Goal: Task Accomplishment & Management: Use online tool/utility

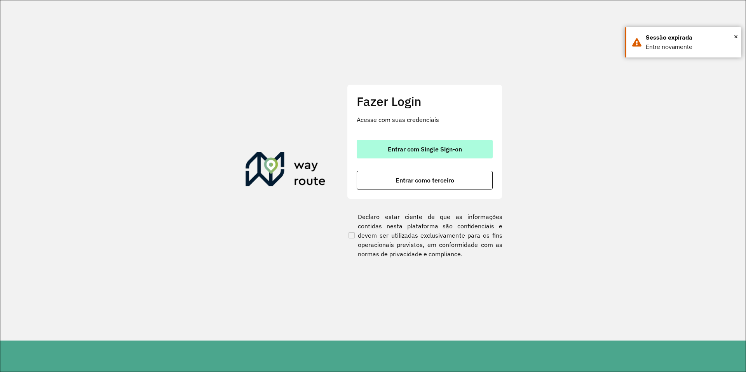
click at [442, 148] on span "Entrar com Single Sign-on" at bounding box center [425, 149] width 74 height 6
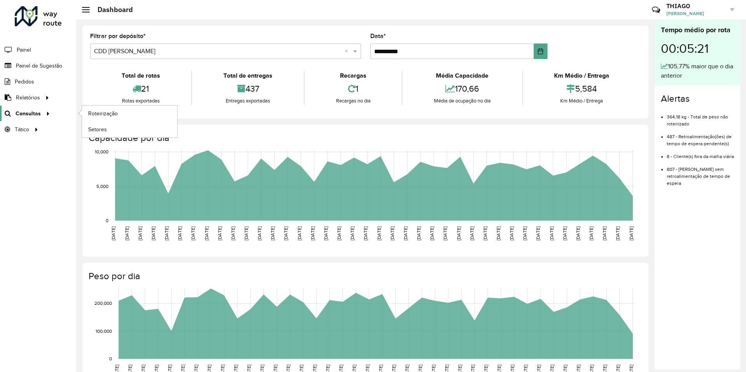
click at [28, 113] on span "Consultas" at bounding box center [28, 114] width 25 height 8
click at [106, 114] on span "Roteirização" at bounding box center [103, 114] width 31 height 8
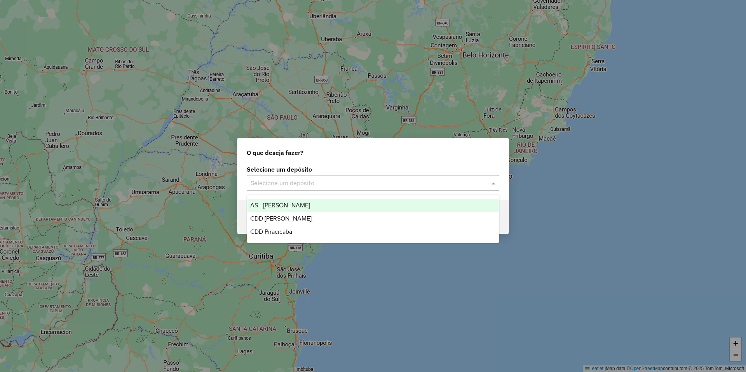
click at [274, 181] on input "text" at bounding box center [365, 183] width 229 height 9
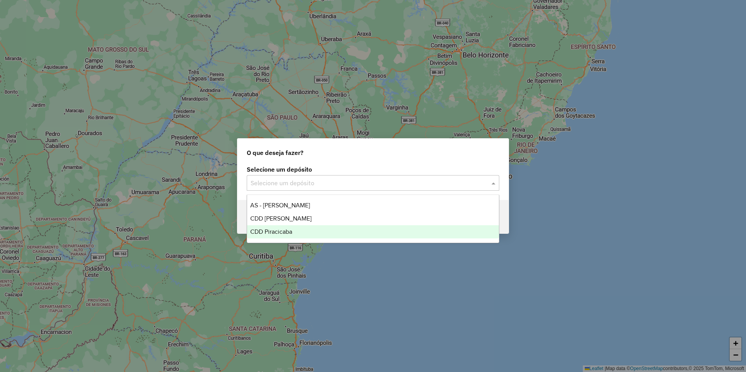
click at [284, 233] on span "CDD Piracicaba" at bounding box center [271, 231] width 42 height 7
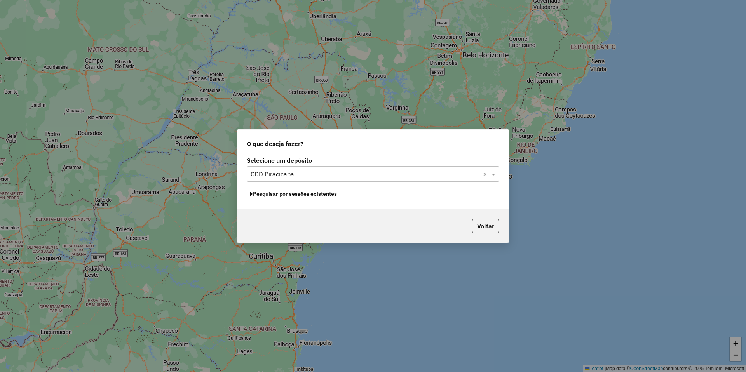
click at [308, 196] on button "Pesquisar por sessões existentes" at bounding box center [294, 194] width 94 height 12
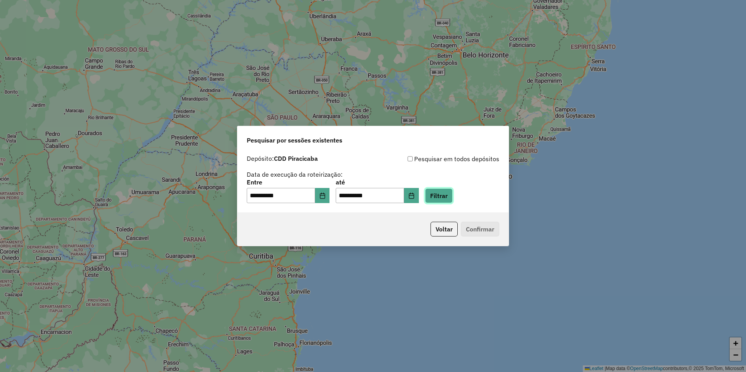
click at [443, 197] on button "Filtrar" at bounding box center [439, 195] width 28 height 15
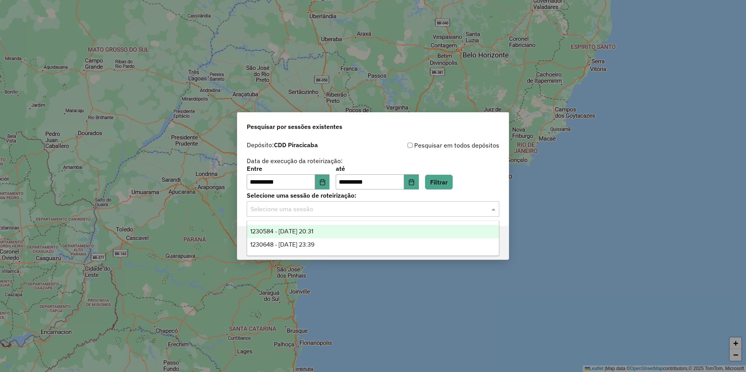
click at [308, 211] on input "text" at bounding box center [365, 209] width 229 height 9
click at [313, 232] on span "1230584 - 16/08/2025 20:31" at bounding box center [281, 231] width 63 height 7
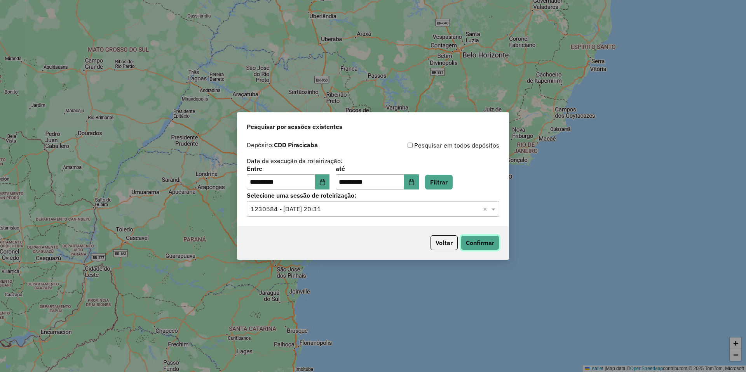
click at [489, 244] on button "Confirmar" at bounding box center [480, 242] width 38 height 15
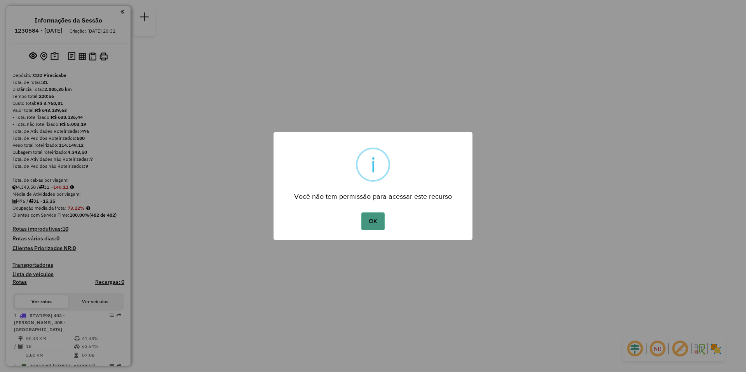
click at [376, 224] on button "OK" at bounding box center [372, 221] width 23 height 18
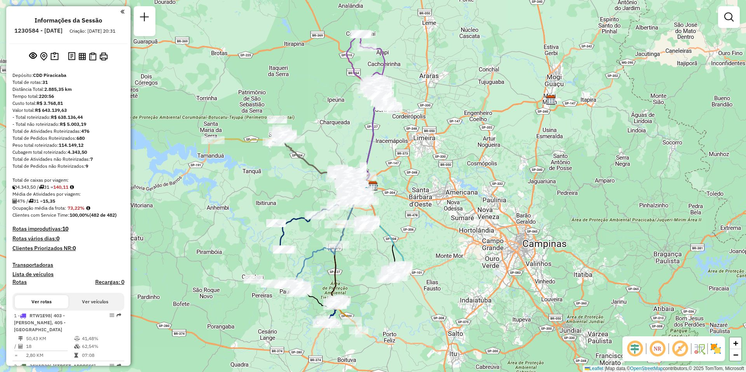
scroll to position [39, 0]
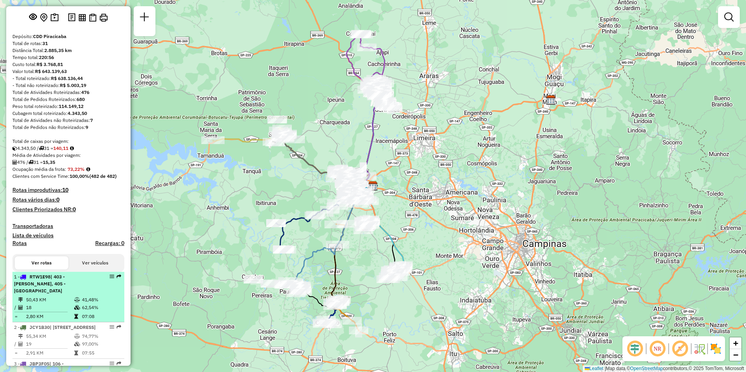
click at [56, 299] on td "50,43 KM" at bounding box center [50, 300] width 48 height 8
select select "**********"
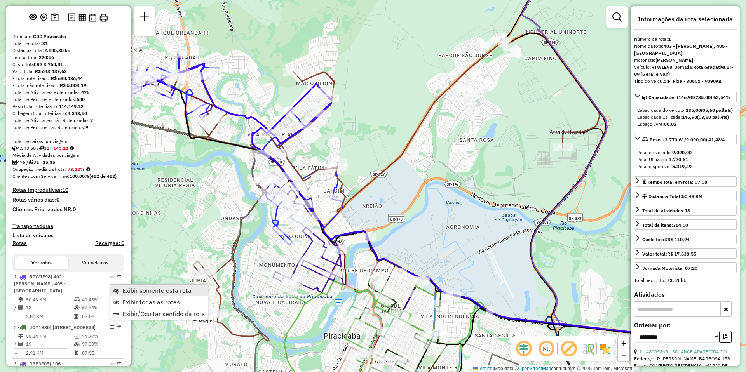
click at [146, 291] on span "Exibir somente esta rota" at bounding box center [156, 290] width 69 height 6
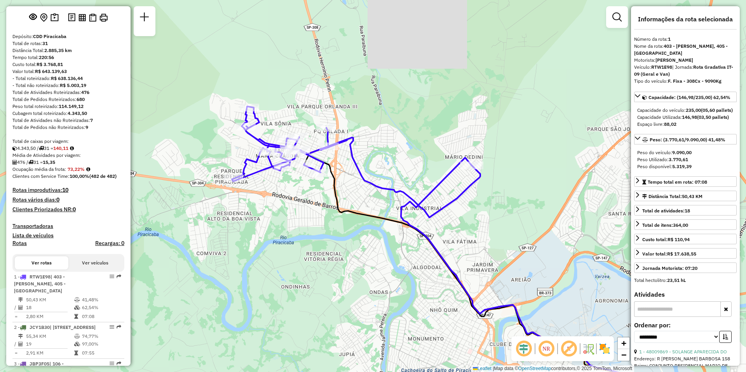
drag, startPoint x: 267, startPoint y: 225, endPoint x: 416, endPoint y: 298, distance: 166.1
click at [416, 298] on div "Janela de atendimento Grade de atendimento Capacidade Transportadoras Veículos …" at bounding box center [373, 186] width 746 height 372
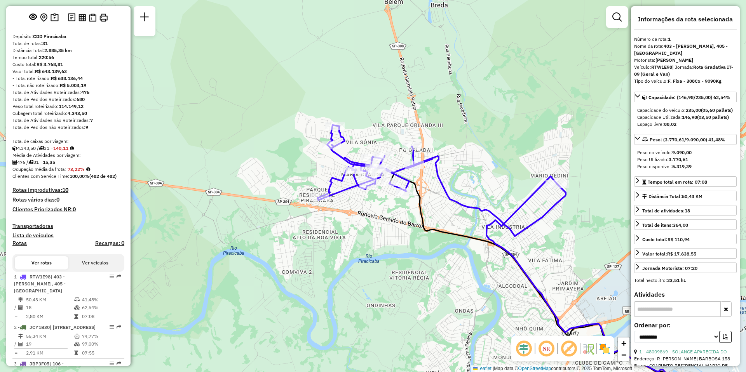
drag, startPoint x: 292, startPoint y: 105, endPoint x: 372, endPoint y: 116, distance: 81.1
click at [372, 116] on div "Janela de atendimento Grade de atendimento Capacidade Transportadoras Veículos …" at bounding box center [373, 186] width 746 height 372
